Goal: Task Accomplishment & Management: Complete application form

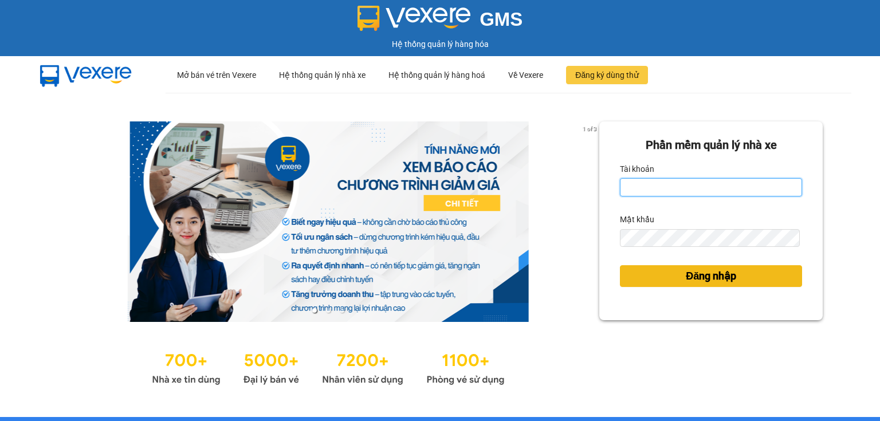
type input "ngoc.taithang"
click at [685, 281] on span "Đăng nhập" at bounding box center [710, 276] width 50 height 16
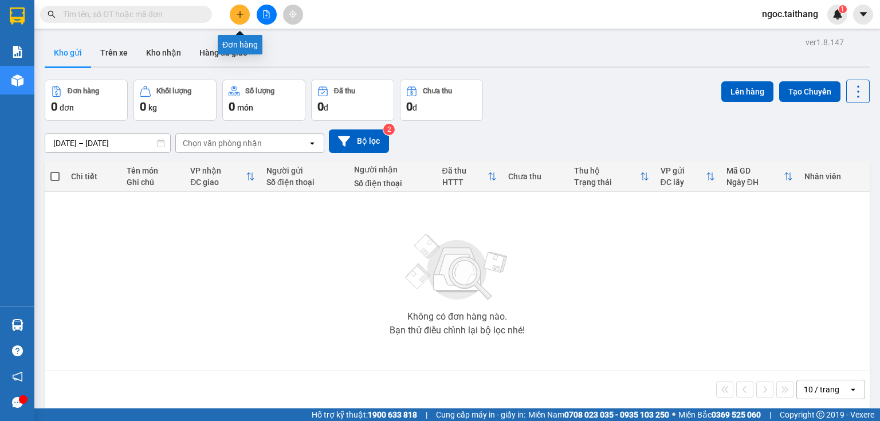
click at [235, 14] on button at bounding box center [240, 15] width 20 height 20
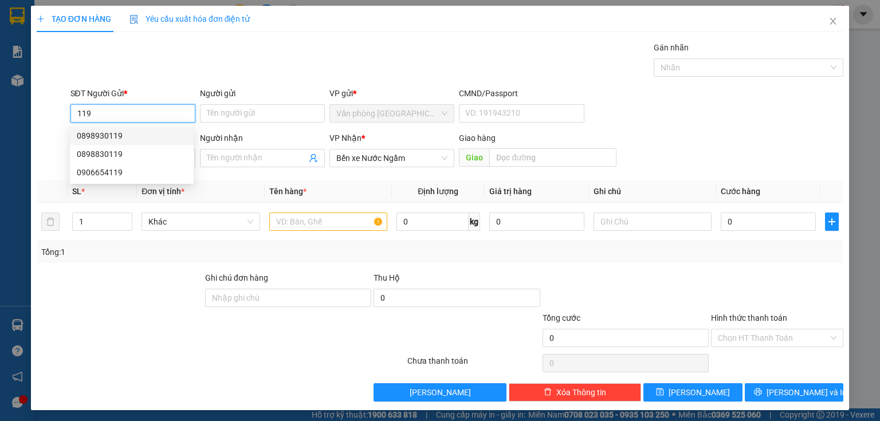
click at [109, 128] on div "0898930119" at bounding box center [132, 136] width 124 height 18
type input "0898930119"
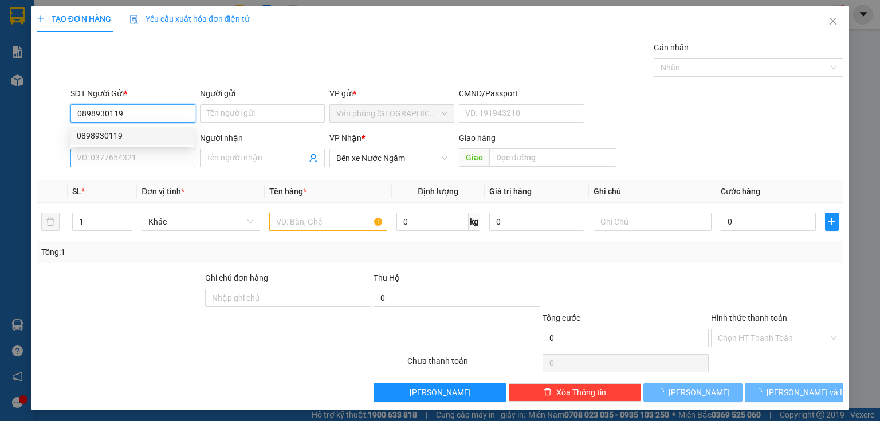
type input "150.000"
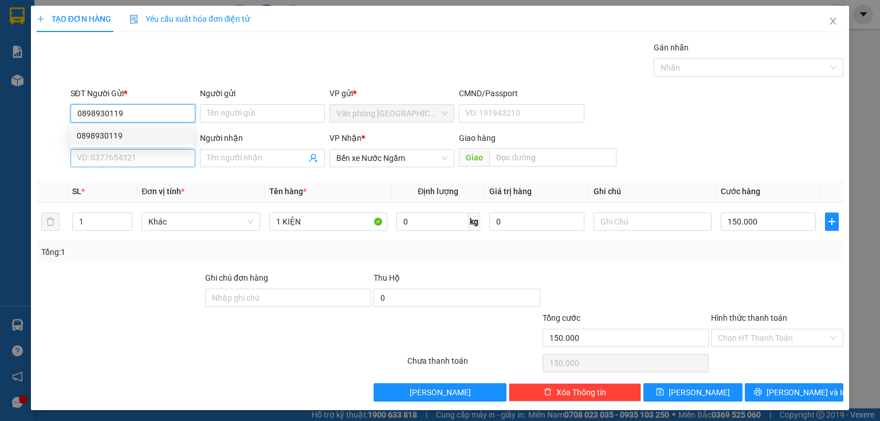
type input "0898930119"
click at [106, 163] on input "SĐT Người Nhận *" at bounding box center [132, 158] width 125 height 18
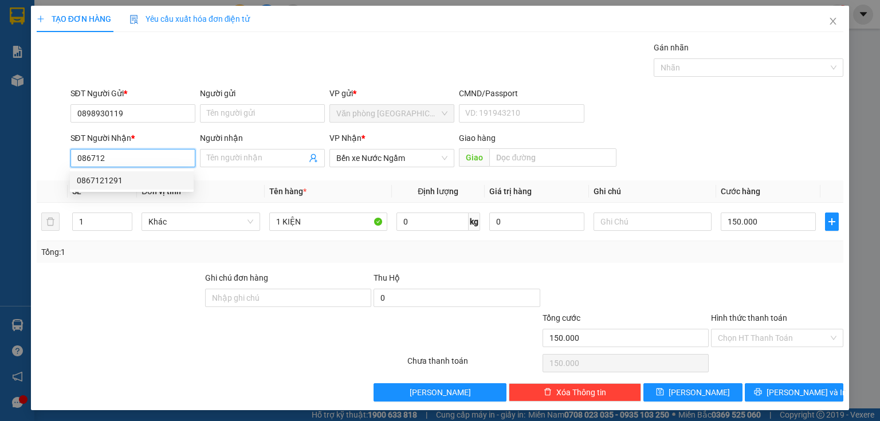
click at [112, 182] on div "0867121291" at bounding box center [132, 180] width 110 height 13
type input "0867121291"
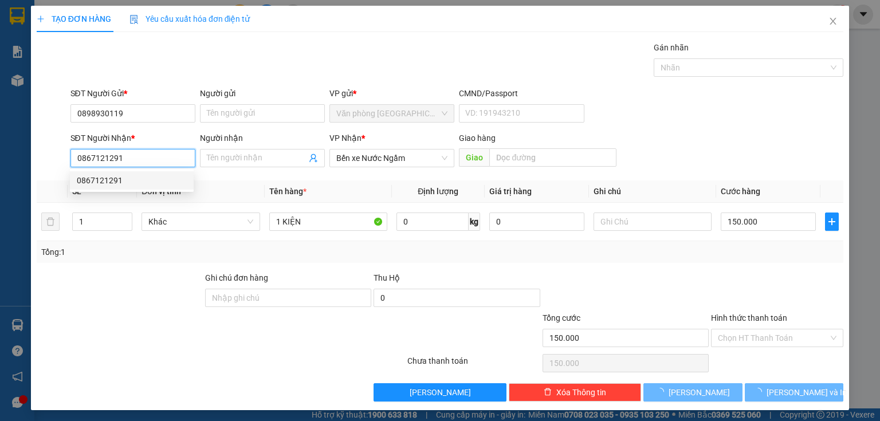
type input "100.000"
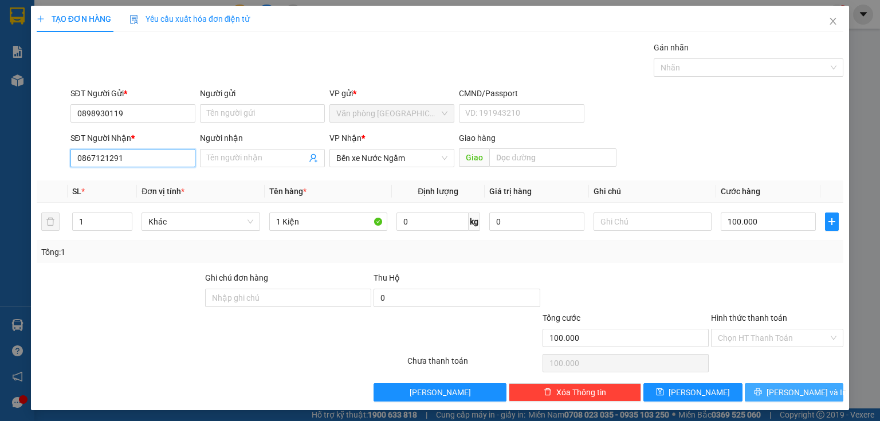
type input "0867121291"
click at [781, 397] on span "Lưu và In" at bounding box center [806, 392] width 80 height 13
